Goal: Check status

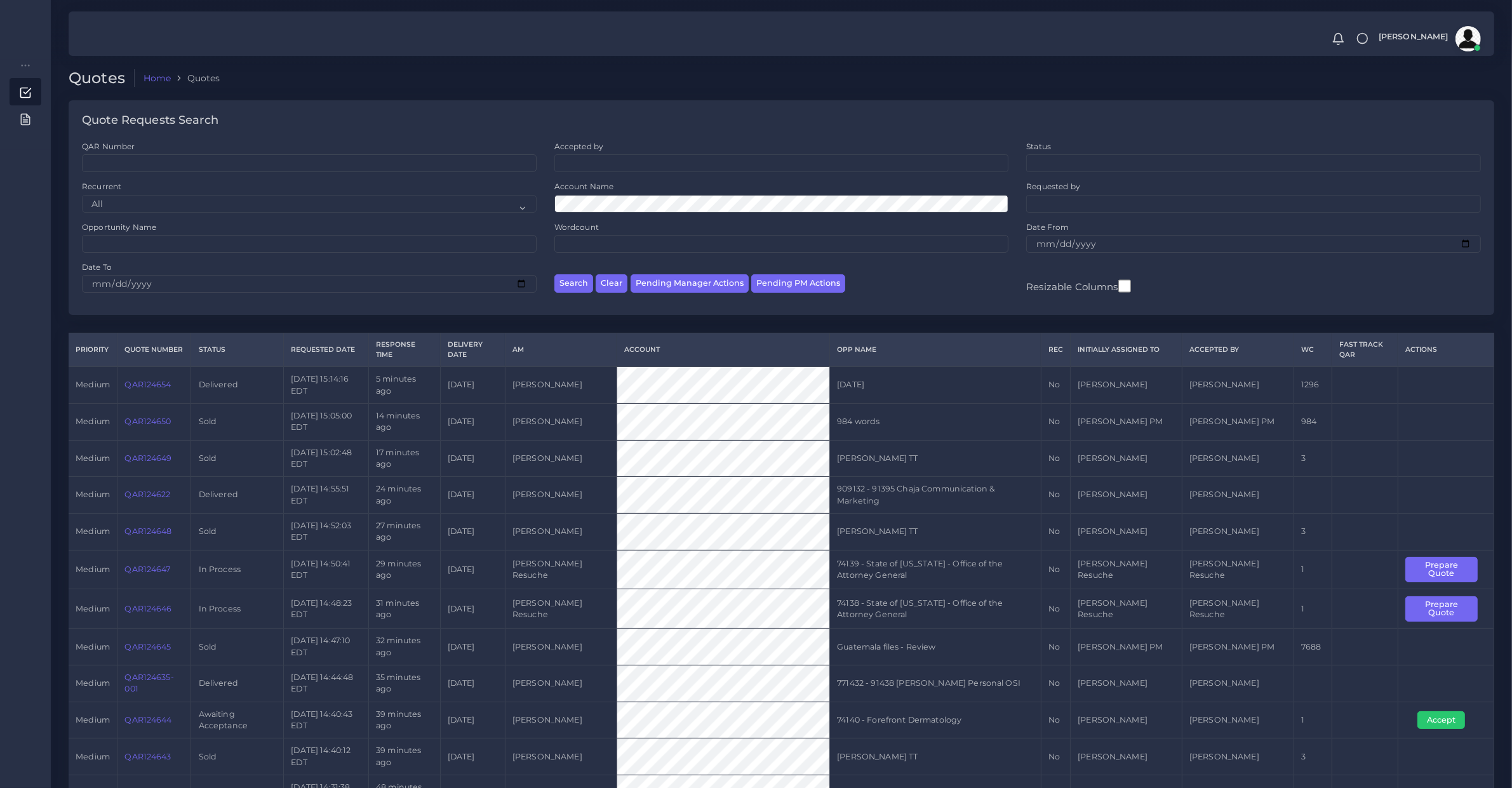
click at [923, 307] on div "QAR Number Accepted by All Donaldo Barahona Ricardo Mejia Status" at bounding box center [781, 228] width 1426 height 175
click at [218, 239] on input "Opportunity Name" at bounding box center [310, 244] width 455 height 18
type input "eter"
click at [554, 274] on button "Search" at bounding box center [573, 283] width 39 height 18
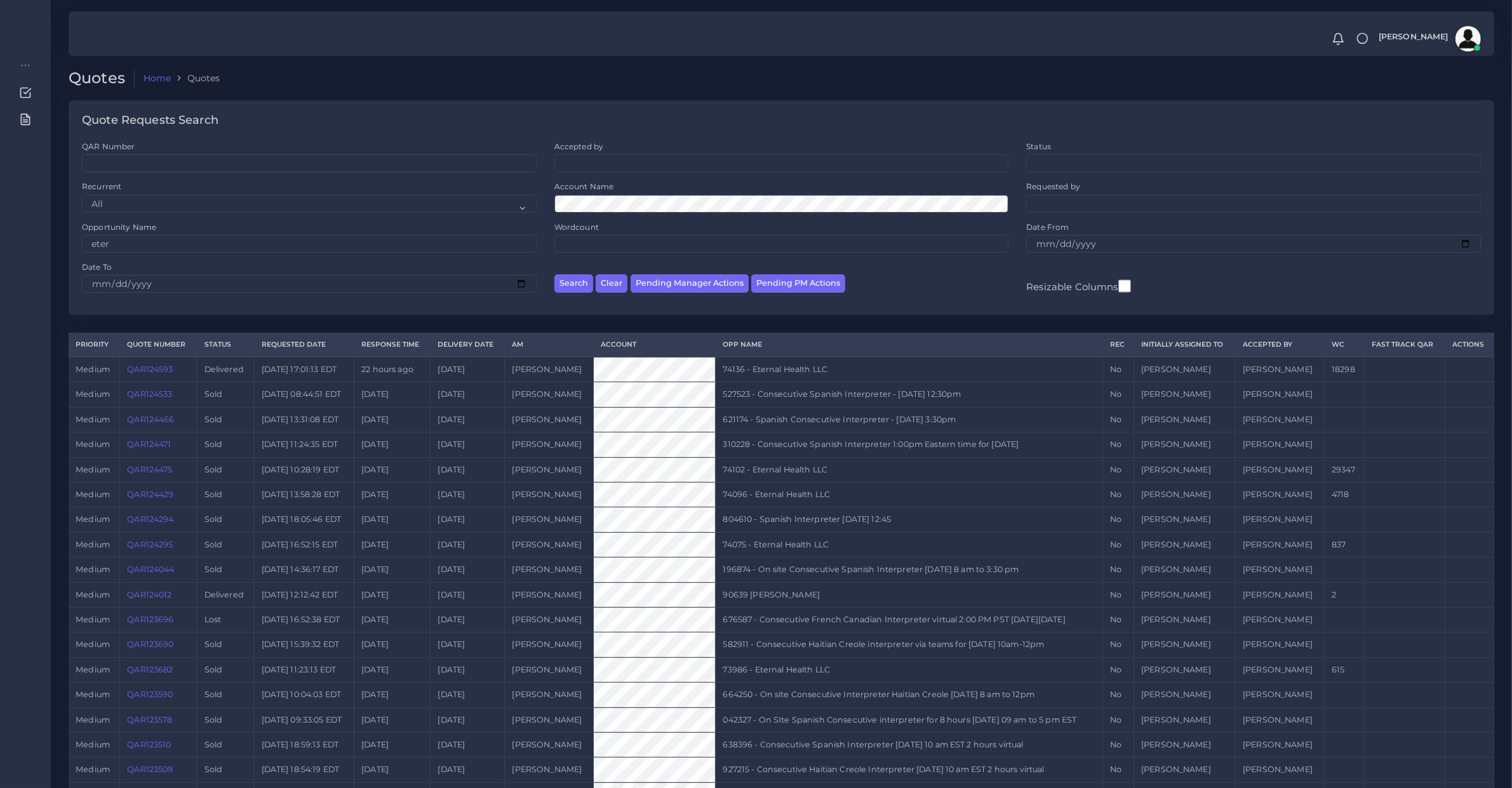
click at [143, 365] on link "QAR124593" at bounding box center [150, 369] width 46 height 10
